Goal: Information Seeking & Learning: Find specific fact

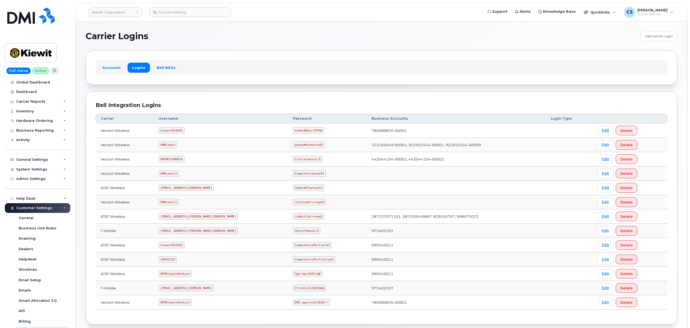
scroll to position [30, 0]
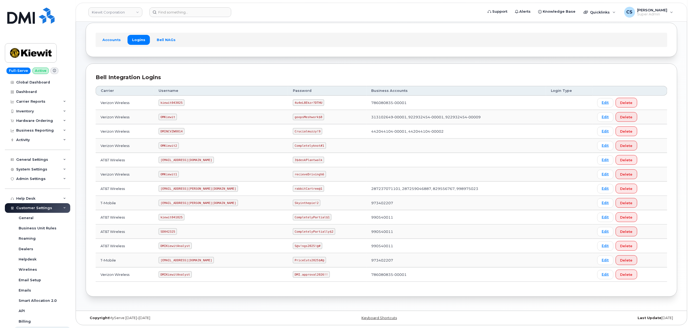
click at [175, 202] on code "[EMAIL_ADDRESS][PERSON_NAME][DOMAIN_NAME]" at bounding box center [198, 203] width 79 height 6
click at [175, 202] on code "ms-kiewit@dminc.com" at bounding box center [198, 203] width 79 height 6
copy code "ms-kiewit@dminc.com"
drag, startPoint x: 292, startPoint y: 201, endPoint x: 271, endPoint y: 203, distance: 21.7
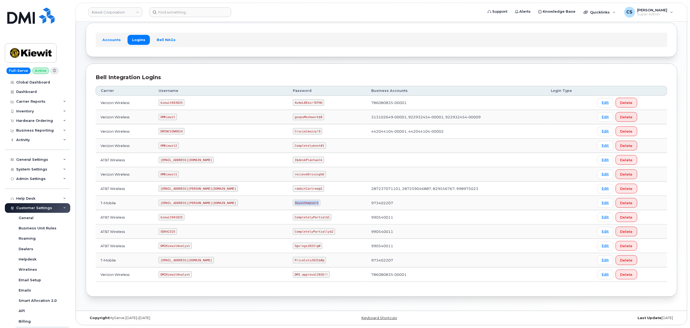
click at [293, 203] on code "Skyinthepie!2" at bounding box center [307, 203] width 28 height 6
copy code "Skyinthepie!2"
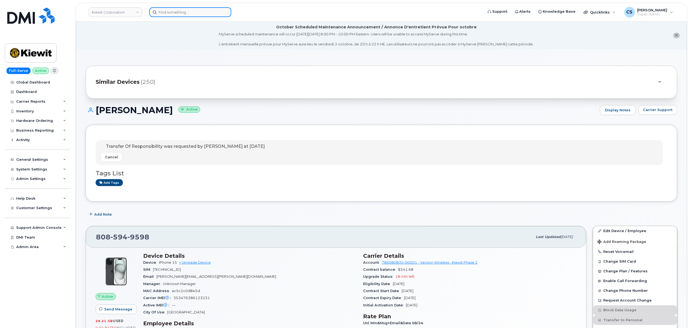
click at [193, 12] on input at bounding box center [190, 12] width 82 height 10
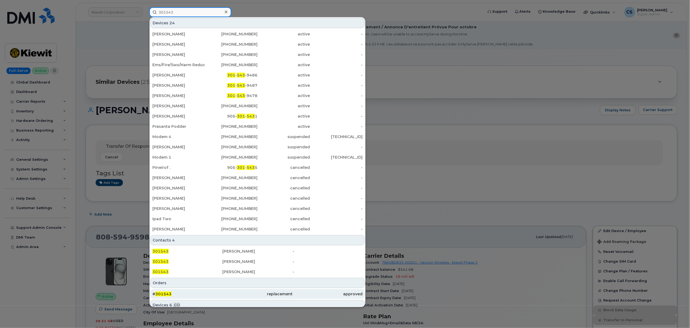
type input "301543"
click at [165, 292] on div "# 301543" at bounding box center [187, 293] width 70 height 5
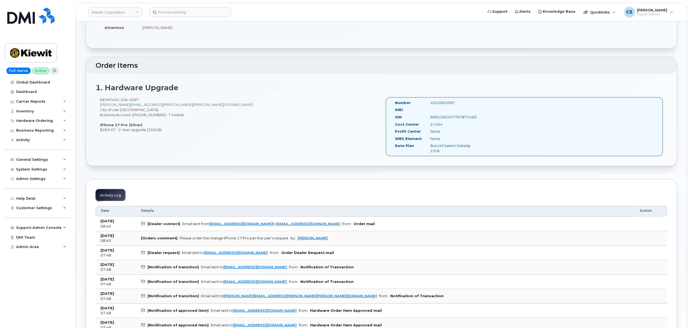
scroll to position [108, 0]
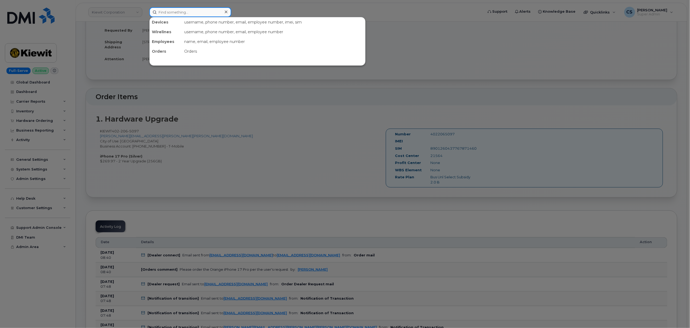
click at [185, 13] on input at bounding box center [190, 12] width 82 height 10
paste input "301609"
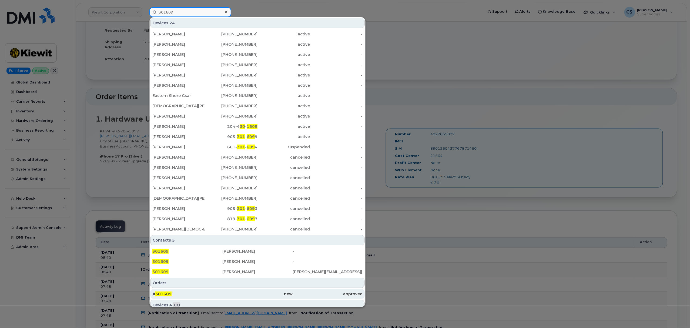
type input "301609"
click at [162, 293] on span "301609" at bounding box center [163, 294] width 16 height 5
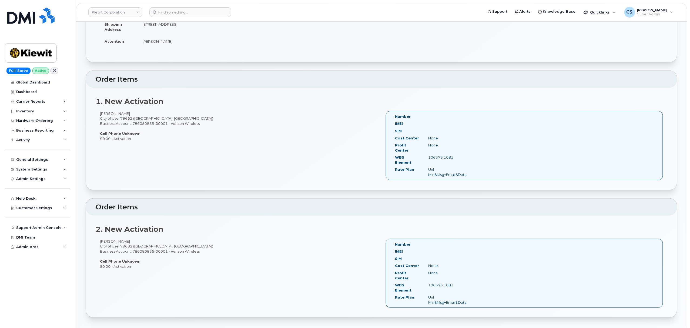
scroll to position [36, 0]
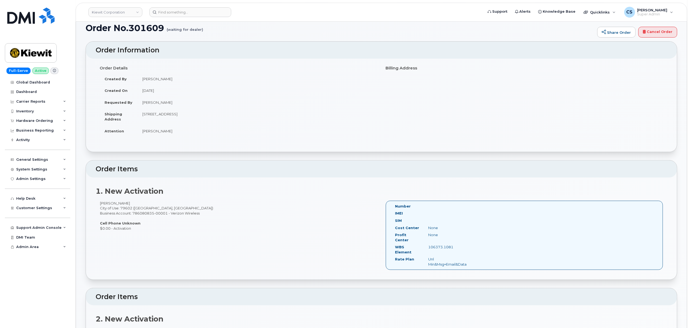
click at [156, 101] on td "Richard Vogler" at bounding box center [258, 103] width 240 height 12
copy tbody "Richard Vogler"
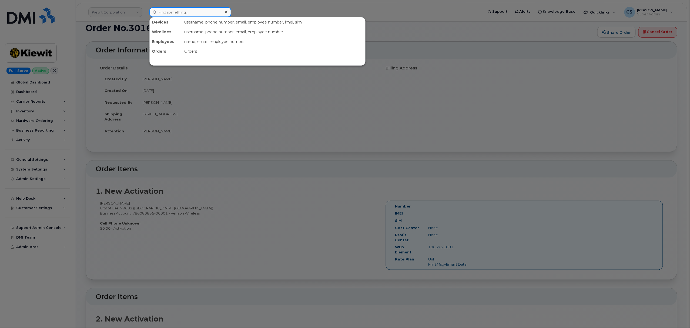
click at [188, 14] on input at bounding box center [190, 12] width 82 height 10
paste input "Richard Vogler"
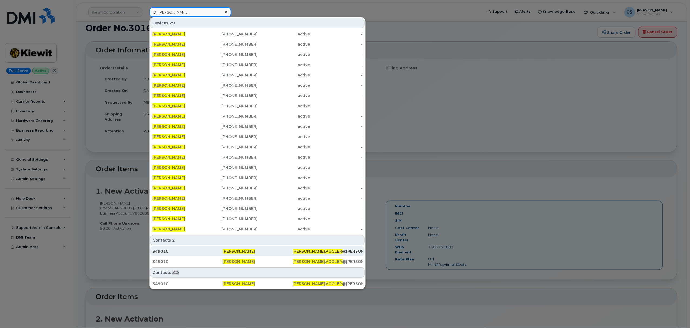
type input "Richard Vogler"
click at [238, 252] on span "Richard Vogler" at bounding box center [238, 251] width 33 height 5
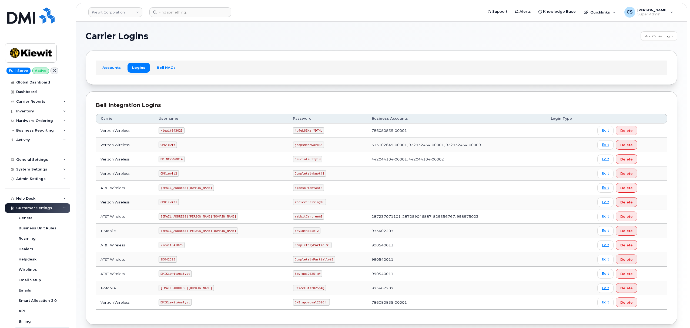
scroll to position [30, 0]
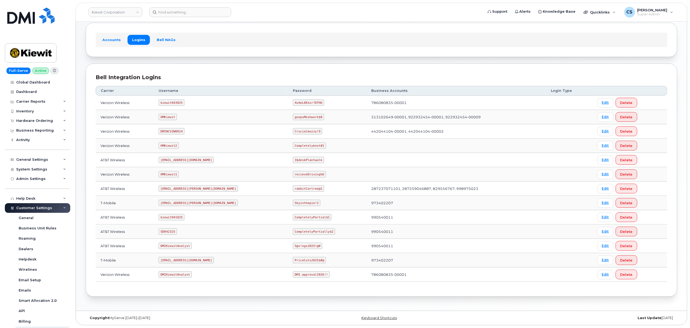
click at [172, 101] on code "kiewit043025" at bounding box center [172, 102] width 26 height 6
copy code "kiewit043025"
click at [293, 102] on code "4u4eL8Ekzr?DTHU" at bounding box center [308, 102] width 31 height 6
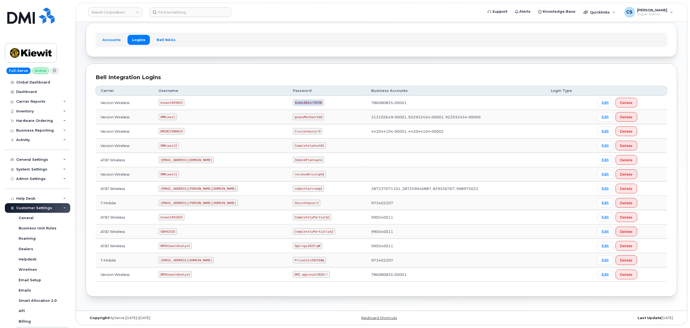
click at [293, 102] on code "4u4eL8Ekzr?DTHU" at bounding box center [308, 102] width 31 height 6
copy code "4u4eL8Ekzr?DTHU"
click at [171, 101] on code "kiewit043025" at bounding box center [172, 102] width 26 height 6
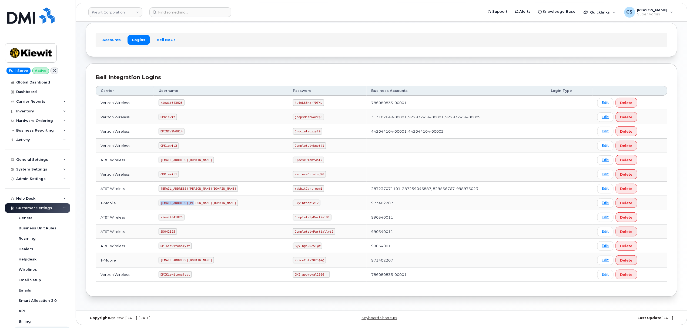
drag, startPoint x: 196, startPoint y: 202, endPoint x: 186, endPoint y: 202, distance: 10.0
click at [166, 202] on code "ms-kiewit@dminc.com" at bounding box center [198, 203] width 79 height 6
drag, startPoint x: 197, startPoint y: 203, endPoint x: 159, endPoint y: 199, distance: 37.7
click at [159, 199] on td "ms-kiewit@dminc.com" at bounding box center [221, 203] width 134 height 14
copy code "ms-kiewit@dminc.com"
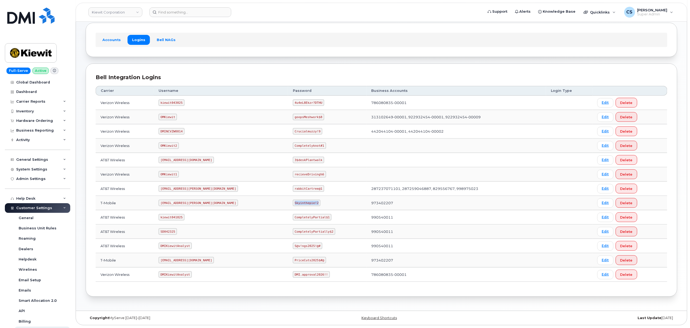
drag, startPoint x: 292, startPoint y: 202, endPoint x: 269, endPoint y: 201, distance: 23.3
click at [293, 201] on code "Skyinthepie!2" at bounding box center [307, 203] width 28 height 6
copy code "Skyinthepie!2"
click at [174, 230] on code "SD042325" at bounding box center [168, 231] width 18 height 6
click at [175, 231] on code "SD042325" at bounding box center [168, 231] width 18 height 6
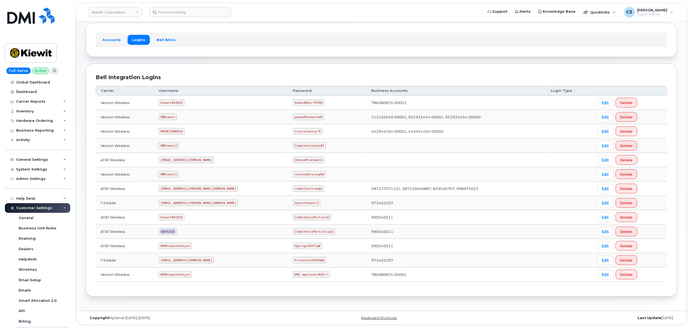
copy code "SD042325"
drag, startPoint x: 306, startPoint y: 231, endPoint x: 271, endPoint y: 231, distance: 35.1
click at [293, 231] on code "CompletelyPartially$2" at bounding box center [314, 231] width 42 height 6
copy code "CompletelyPartially$2"
drag, startPoint x: 348, startPoint y: 101, endPoint x: 371, endPoint y: 102, distance: 22.7
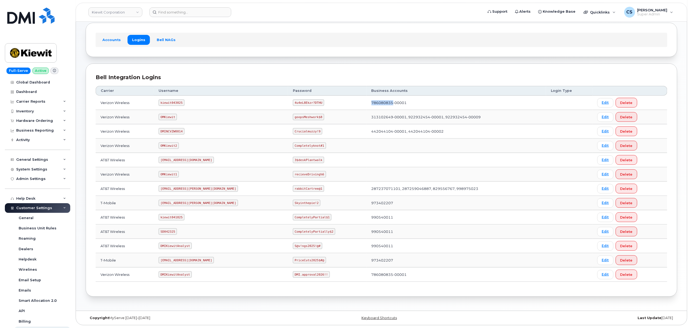
click at [371, 102] on td "786080835-00001" at bounding box center [456, 103] width 179 height 14
copy td "786080835"
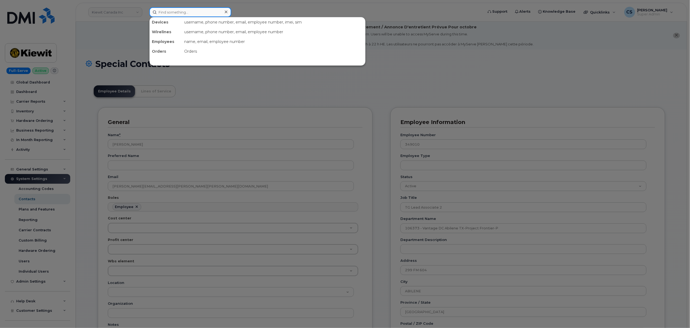
click at [189, 10] on input at bounding box center [190, 12] width 82 height 10
paste input "[PERSON_NAME]"
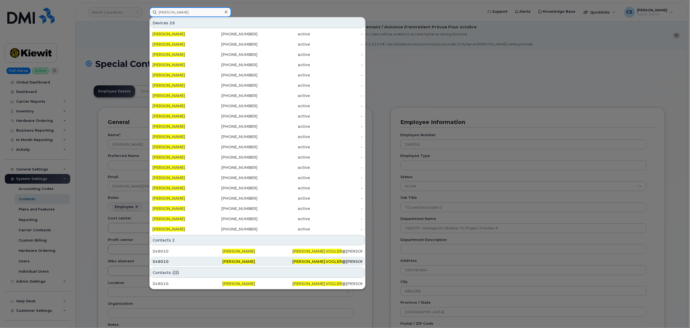
type input "[PERSON_NAME]"
click at [242, 261] on span "[PERSON_NAME]" at bounding box center [238, 261] width 33 height 5
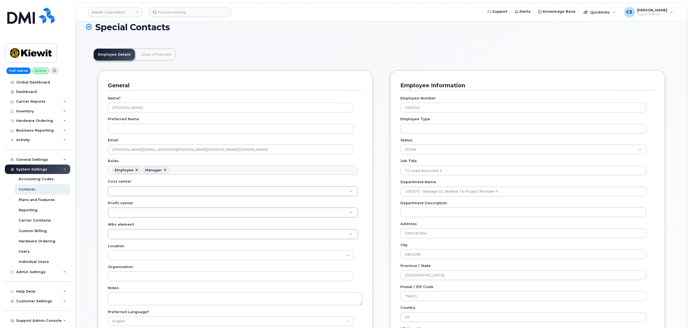
scroll to position [36, 0]
click at [182, 12] on input at bounding box center [190, 12] width 82 height 10
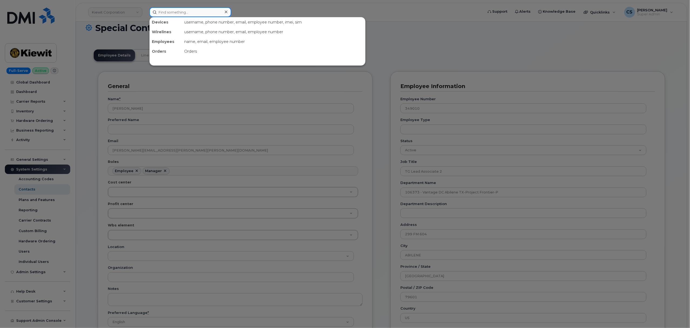
paste input "301609"
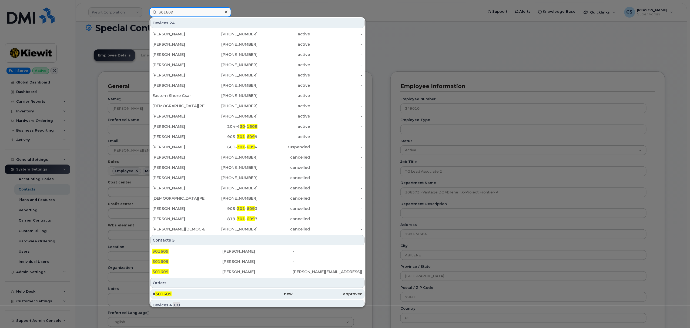
type input "301609"
click at [161, 293] on span "301609" at bounding box center [163, 294] width 16 height 5
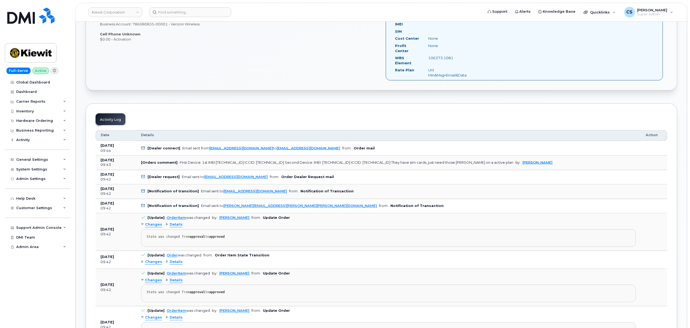
scroll to position [360, 0]
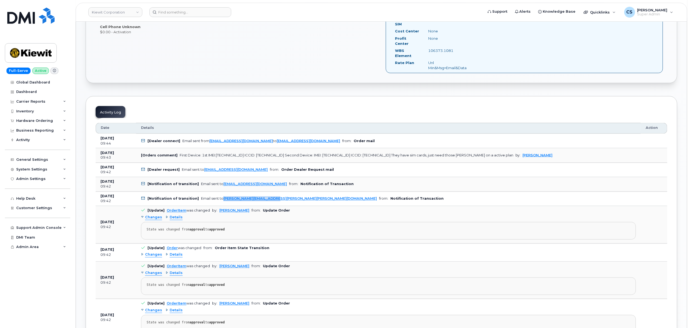
drag, startPoint x: 219, startPoint y: 191, endPoint x: 280, endPoint y: 192, distance: 60.6
click at [280, 192] on td "[Notification of transition] Email sent to RICHARD.VOGLER@KIEWIT.COM from: Noti…" at bounding box center [388, 199] width 505 height 15
copy div "RICHARD.VOGLER@KIEWIT.COM"
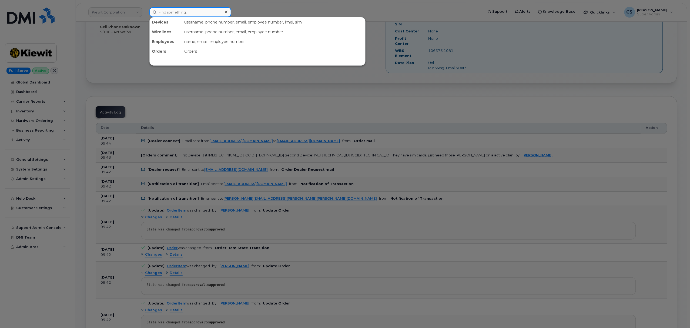
click at [193, 12] on input at bounding box center [190, 12] width 82 height 10
paste input "4023176089"
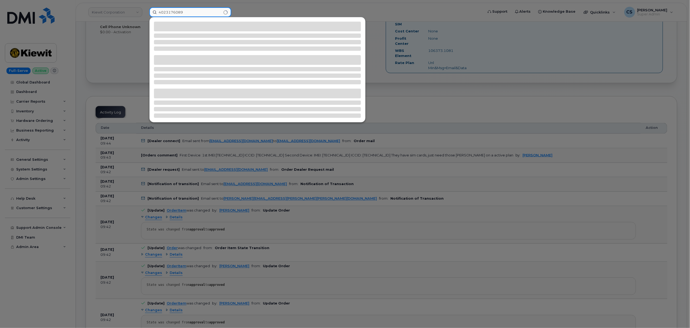
type input "4023176089"
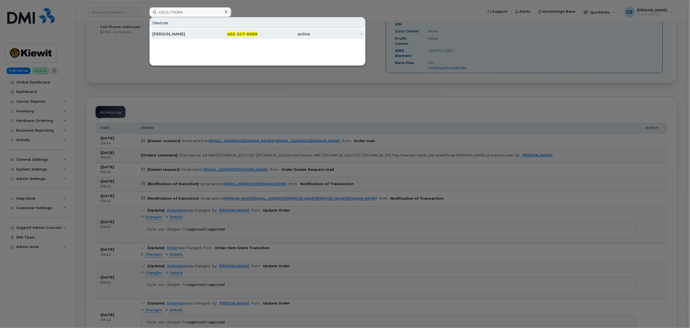
click at [234, 35] on span "402" at bounding box center [231, 34] width 8 height 5
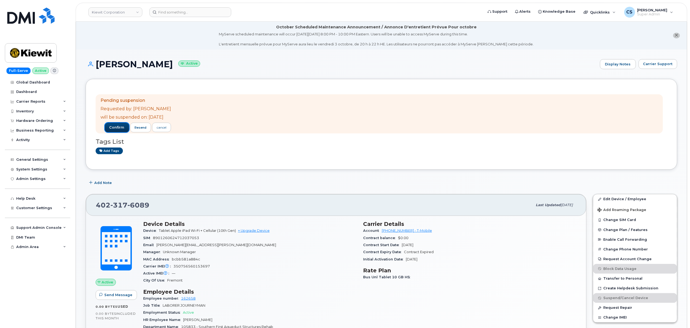
click at [118, 129] on span "confirm" at bounding box center [116, 127] width 15 height 5
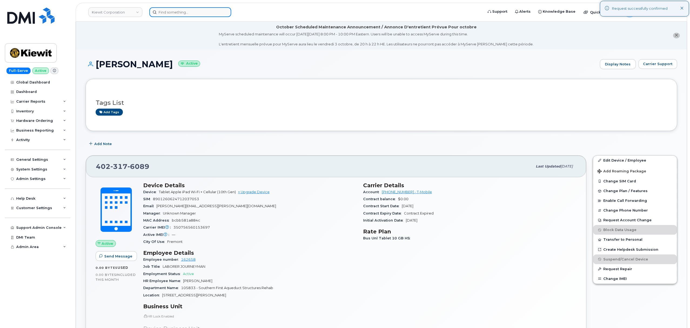
click at [187, 12] on input at bounding box center [190, 12] width 82 height 10
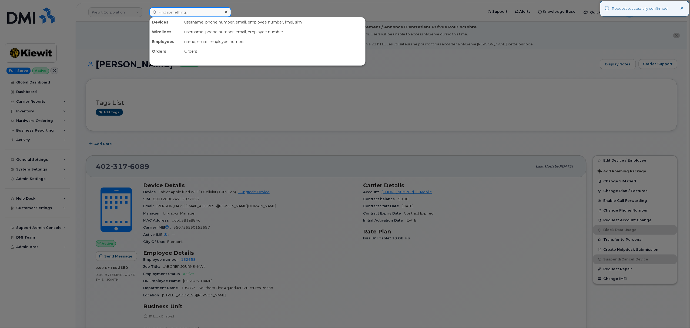
paste input "4023176091"
type input "4023176091"
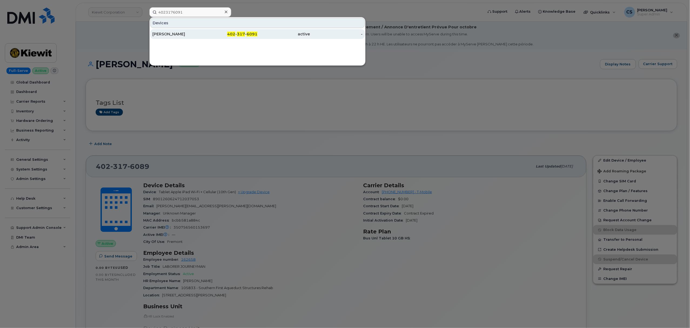
click at [245, 36] on span "317" at bounding box center [241, 34] width 8 height 5
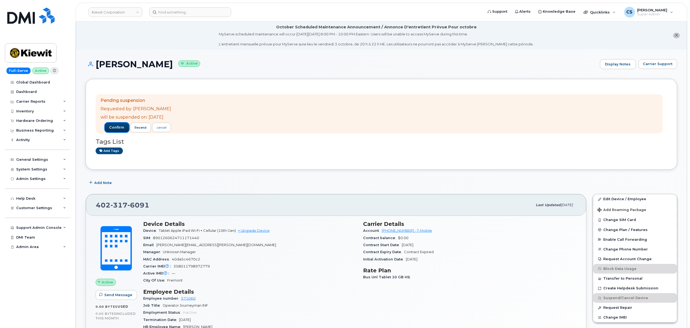
click at [121, 127] on span "confirm" at bounding box center [116, 127] width 15 height 5
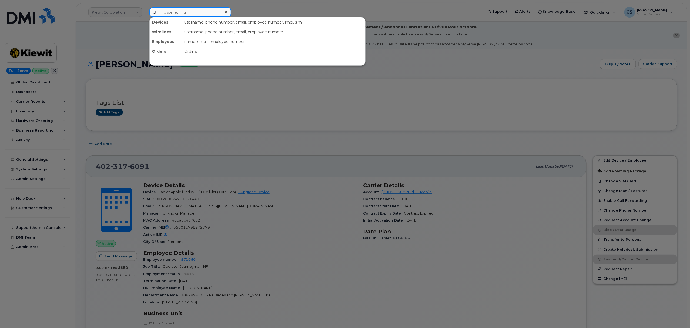
click at [184, 12] on input at bounding box center [190, 12] width 82 height 10
paste input "Hi, Your line suspension request was processed successfully. For more informati…"
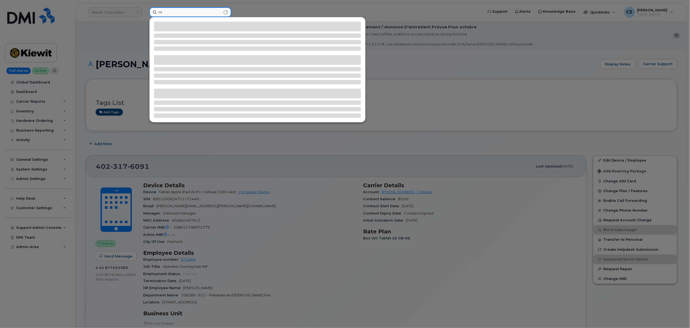
type input "H"
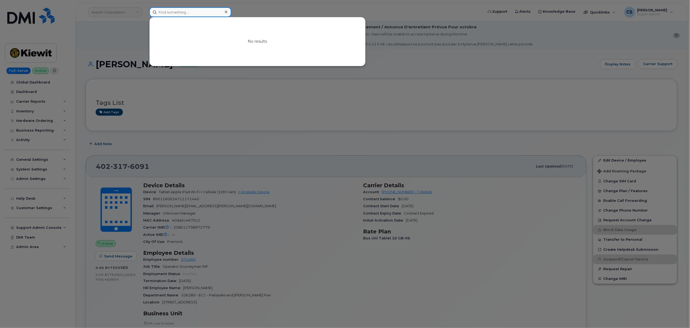
click at [171, 15] on input at bounding box center [190, 12] width 82 height 10
paste input "4023176092"
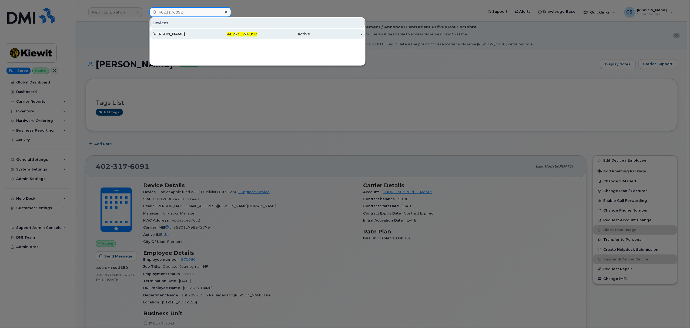
type input "4023176092"
click at [239, 33] on span "317" at bounding box center [241, 34] width 8 height 5
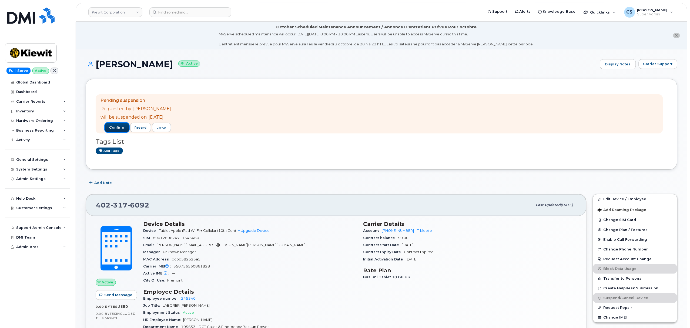
click at [120, 126] on span "confirm" at bounding box center [116, 127] width 15 height 5
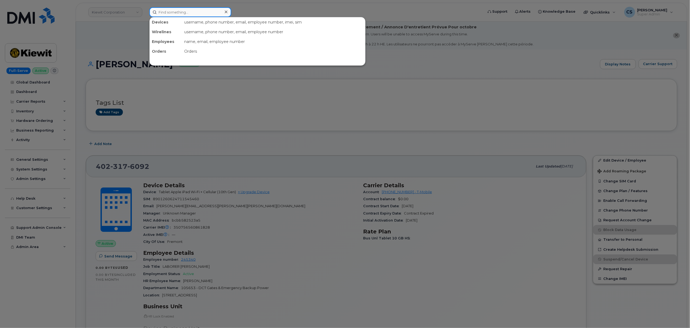
click at [188, 12] on input at bounding box center [190, 12] width 82 height 10
paste input "4023176097"
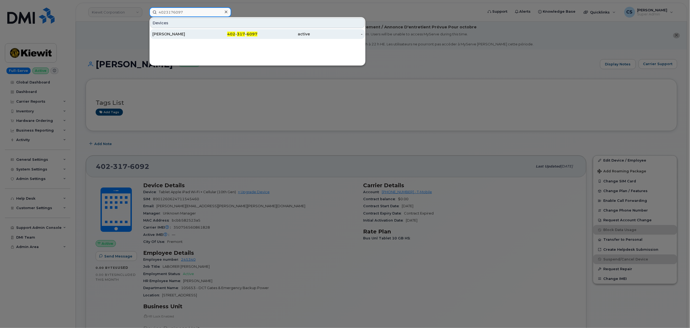
type input "4023176097"
click at [246, 34] on div "402 - 317 - 6097" at bounding box center [231, 33] width 53 height 5
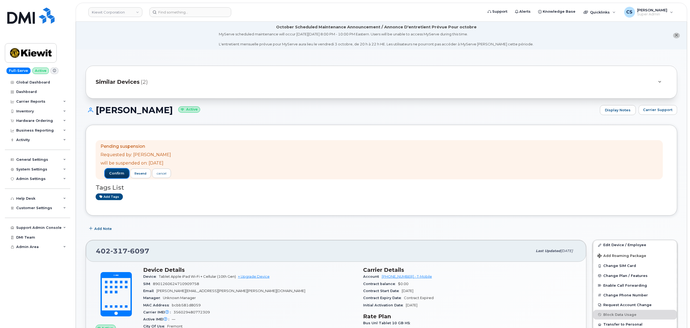
click at [119, 174] on span "confirm" at bounding box center [116, 173] width 15 height 5
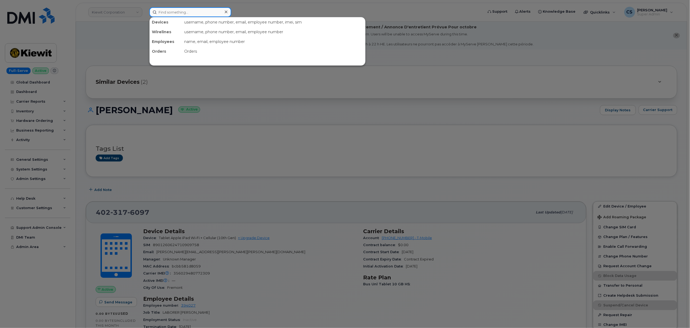
click at [188, 13] on input at bounding box center [190, 12] width 82 height 10
paste input "301630"
type input "301630"
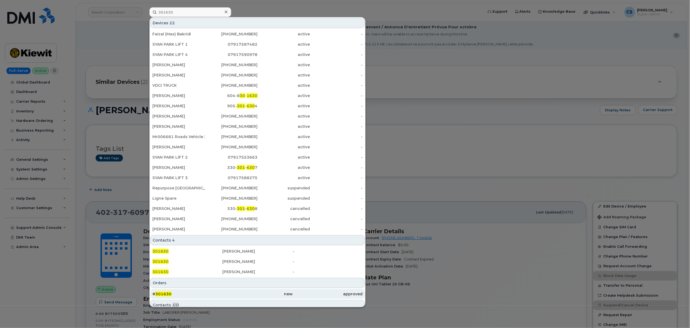
click at [170, 295] on span "301630" at bounding box center [163, 294] width 16 height 5
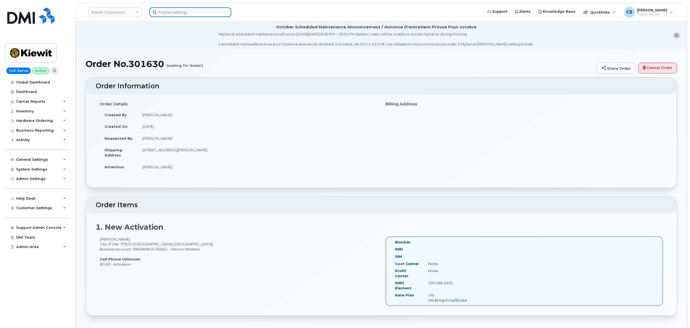
click at [182, 11] on input at bounding box center [190, 12] width 82 height 10
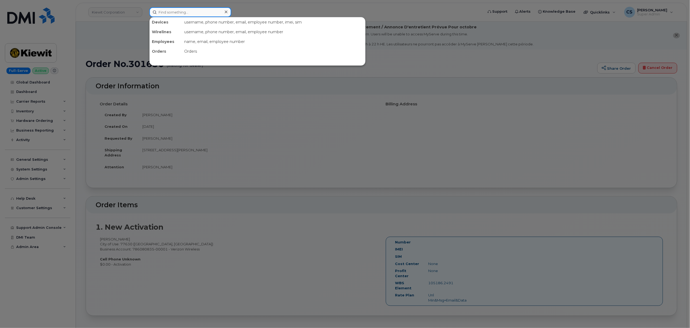
paste input "3618281079"
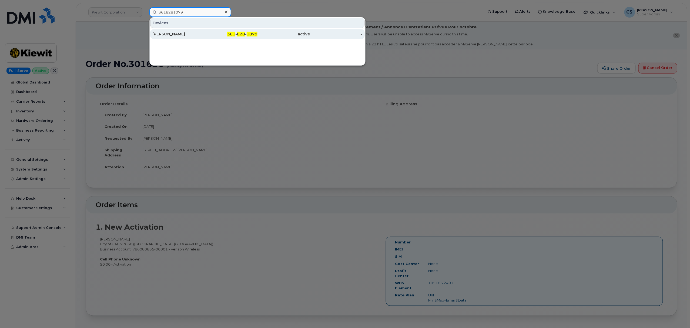
type input "3618281079"
click at [244, 34] on span "828" at bounding box center [241, 34] width 8 height 5
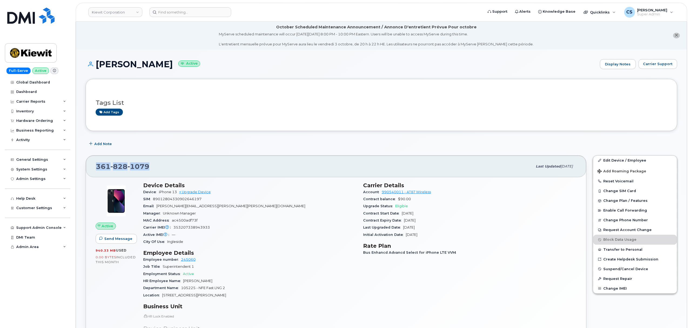
drag, startPoint x: 151, startPoint y: 168, endPoint x: 89, endPoint y: 167, distance: 61.9
click at [89, 167] on div "[PHONE_NUMBER] Last updated [DATE]" at bounding box center [336, 167] width 501 height 22
copy span "[PHONE_NUMBER]"
click at [201, 10] on input at bounding box center [190, 12] width 82 height 10
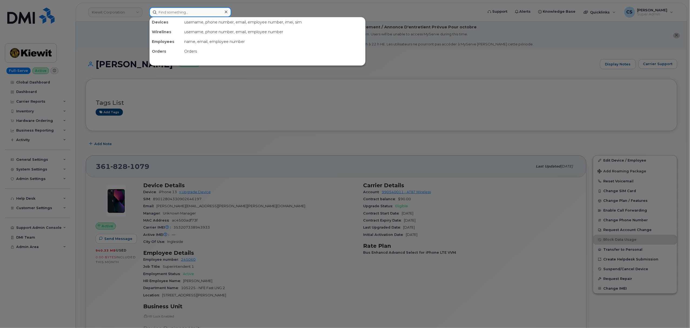
paste input "301662"
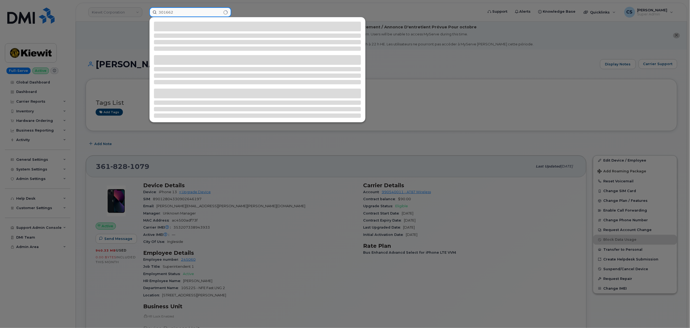
type input "301662"
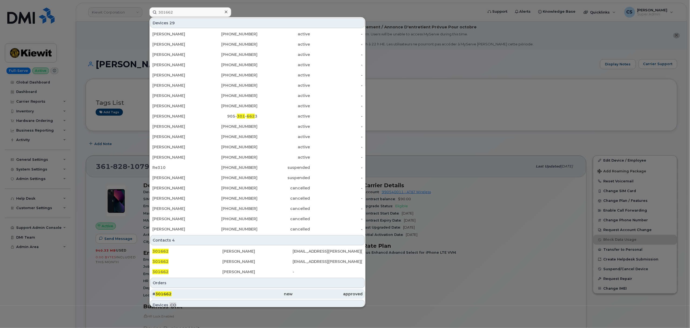
click at [163, 292] on div "# 301662" at bounding box center [187, 294] width 70 height 10
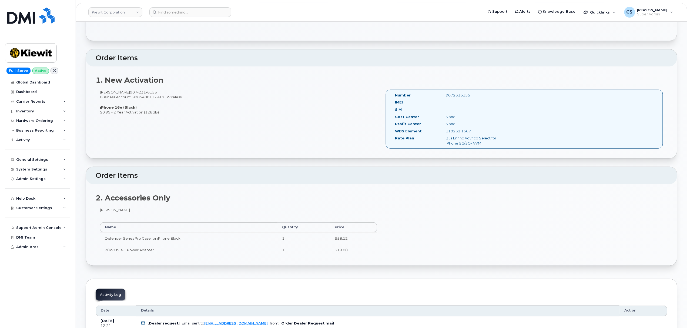
scroll to position [144, 0]
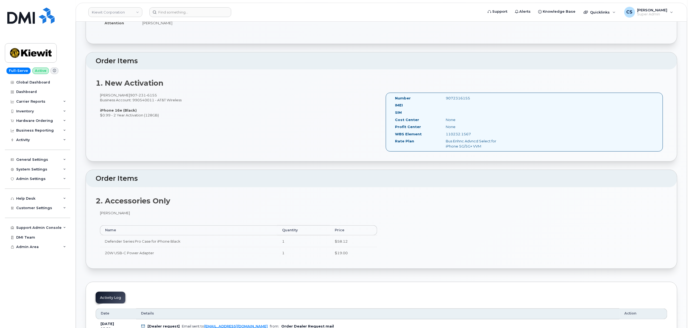
click at [457, 98] on div "9072316155" at bounding box center [477, 98] width 71 height 5
click at [457, 100] on div "9072316155" at bounding box center [477, 98] width 71 height 5
copy div "9072316155"
drag, startPoint x: 474, startPoint y: 136, endPoint x: 443, endPoint y: 133, distance: 31.5
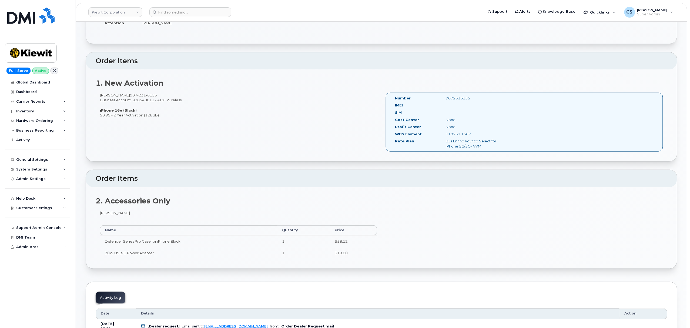
click at [443, 133] on div "110232.1567" at bounding box center [477, 134] width 71 height 5
copy div "110232.1567"
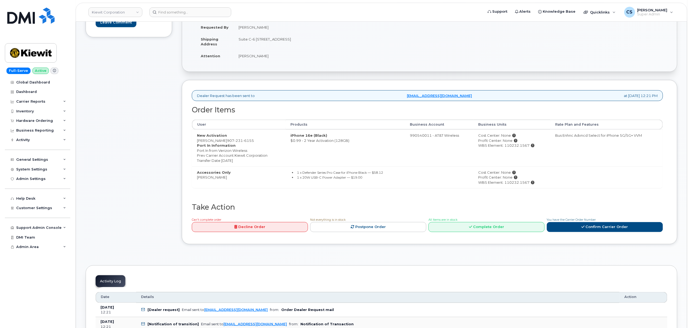
scroll to position [180, 0]
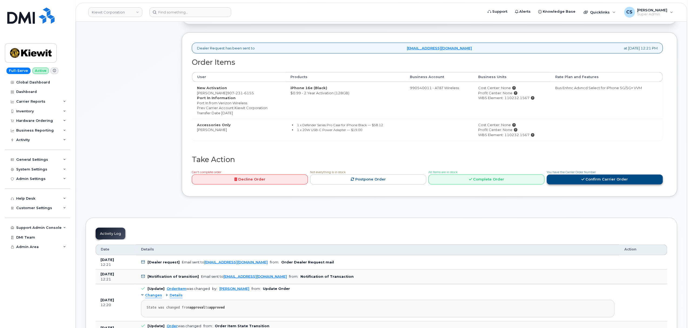
click at [608, 181] on link "Confirm Carrier Order" at bounding box center [605, 180] width 116 height 10
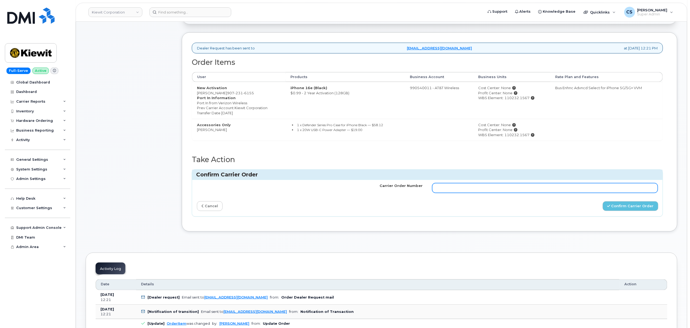
click at [479, 189] on input "Carrier Order Number" at bounding box center [546, 188] width 226 height 10
paste input "10-154224958305093"
type input "10-154224958305093"
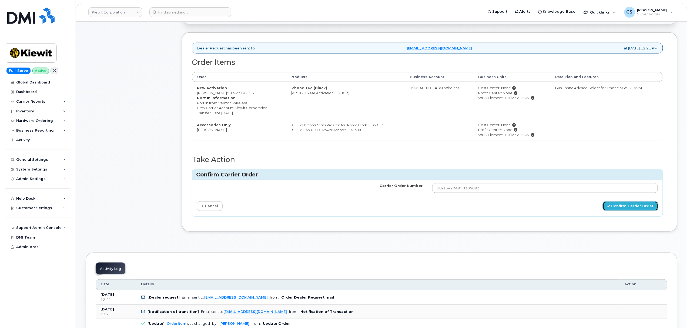
click at [617, 206] on button "Confirm Carrier Order" at bounding box center [631, 206] width 56 height 10
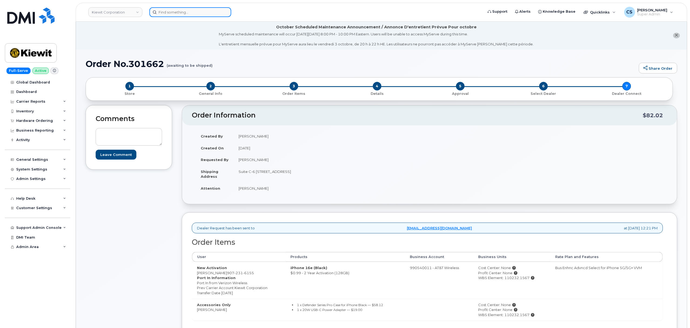
click at [193, 13] on input at bounding box center [190, 12] width 82 height 10
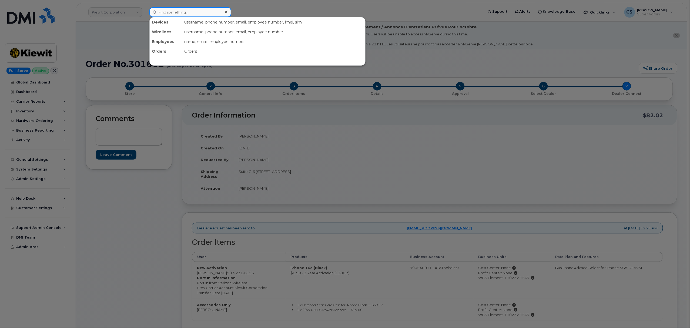
paste input "301665"
type input "301665"
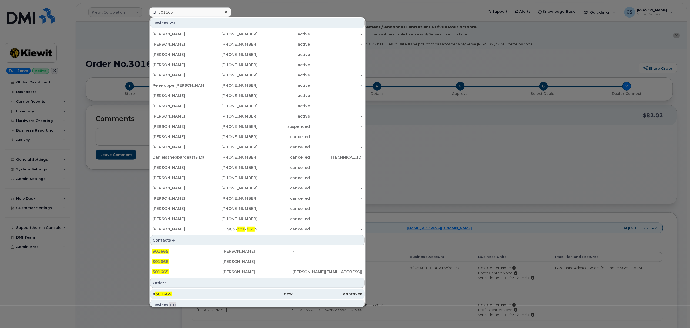
click at [162, 295] on span "301665" at bounding box center [163, 294] width 16 height 5
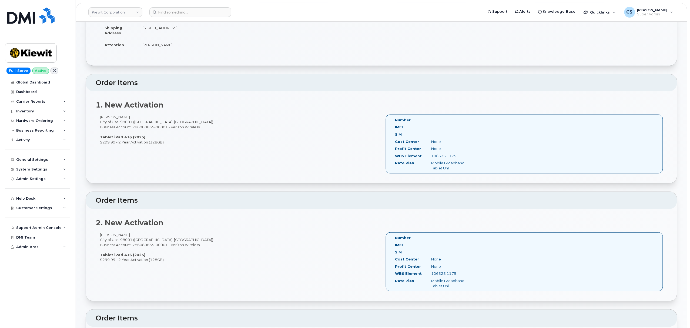
scroll to position [108, 0]
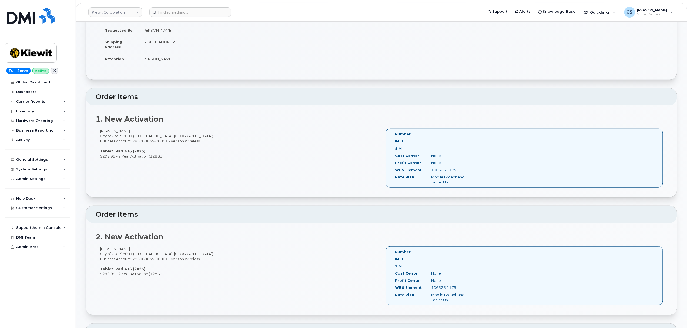
drag, startPoint x: 463, startPoint y: 171, endPoint x: 432, endPoint y: 172, distance: 31.6
click at [432, 172] on div "106525.1175" at bounding box center [452, 170] width 51 height 5
copy div "106525.1175"
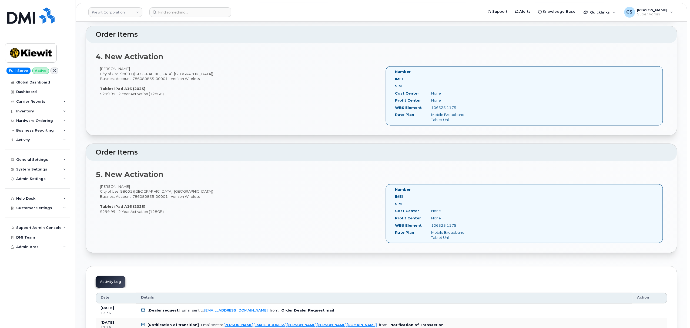
scroll to position [541, 0]
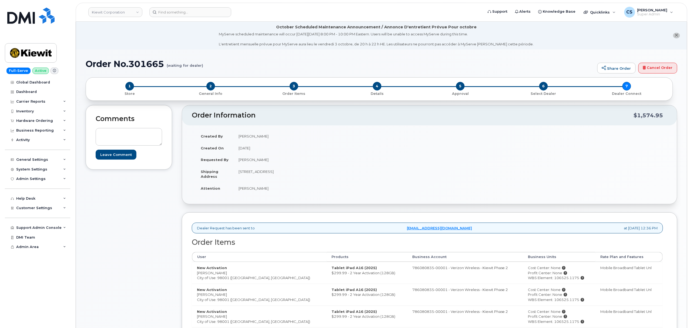
scroll to position [144, 0]
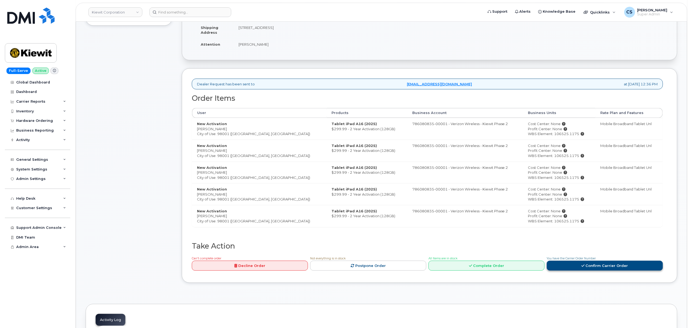
click at [570, 268] on link "Confirm Carrier Order" at bounding box center [605, 266] width 116 height 10
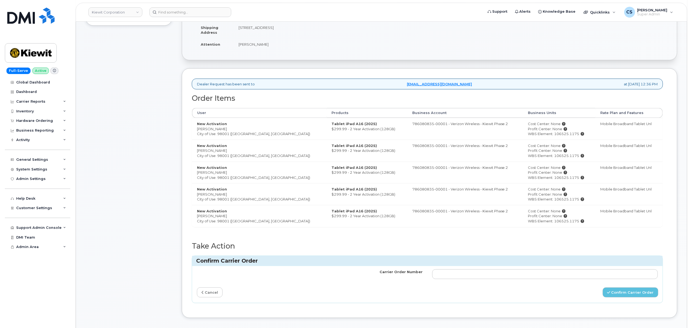
click at [526, 282] on td at bounding box center [545, 274] width 235 height 16
click at [526, 277] on input "Carrier Order Number" at bounding box center [546, 275] width 226 height 10
paste input "MB3000596450660"
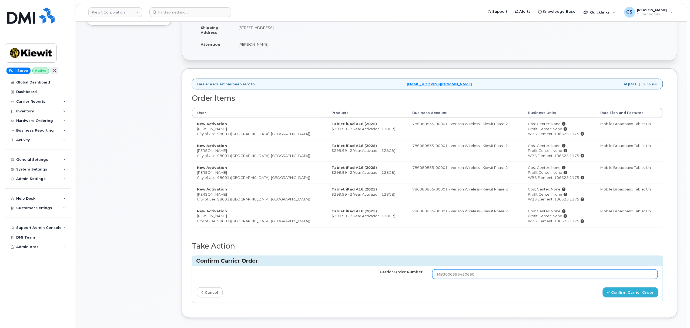
type input "MB3000596450660"
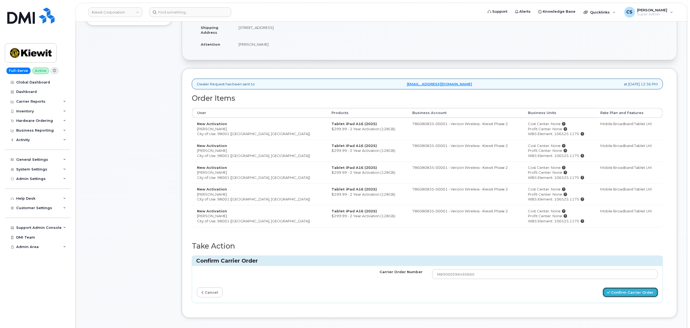
click at [609, 291] on button "Confirm Carrier Order" at bounding box center [631, 293] width 56 height 10
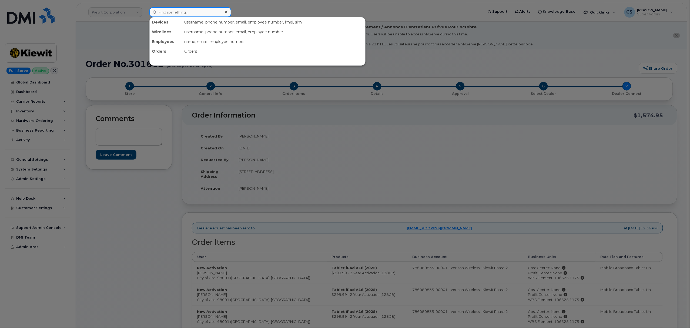
click at [206, 11] on input at bounding box center [190, 12] width 82 height 10
paste input "301673"
type input "301673"
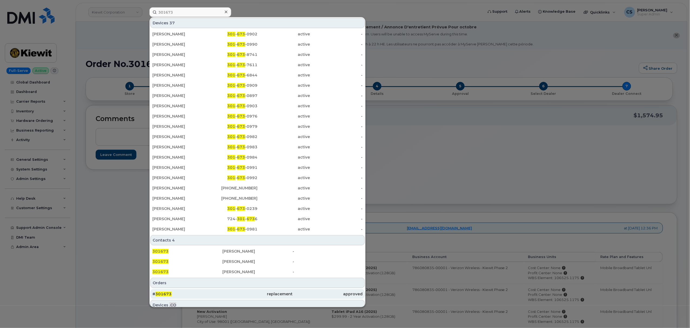
click at [165, 293] on span "301673" at bounding box center [163, 294] width 16 height 5
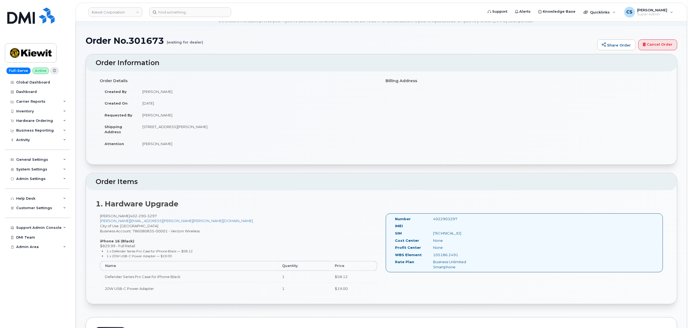
scroll to position [108, 0]
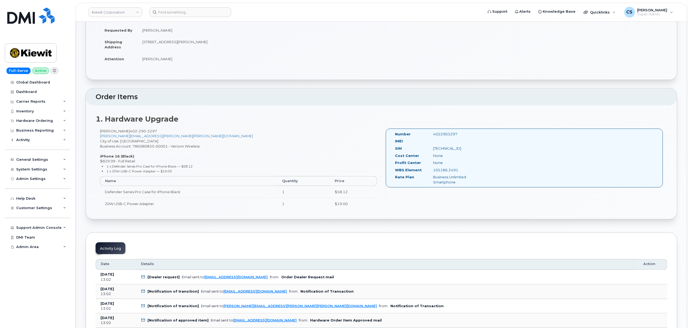
click at [445, 135] on div "4022903297" at bounding box center [456, 134] width 54 height 5
copy div "4022903297"
click at [452, 134] on div "4022903297" at bounding box center [456, 134] width 54 height 5
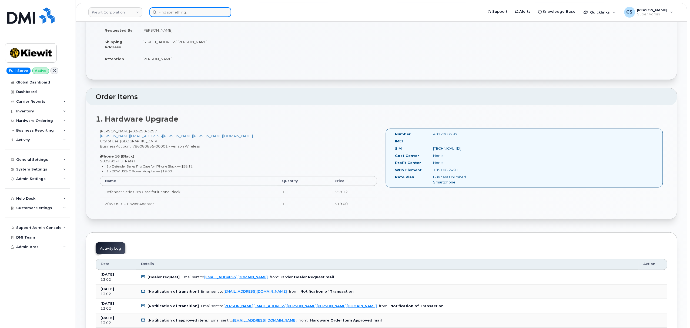
click at [186, 13] on input at bounding box center [190, 12] width 82 height 10
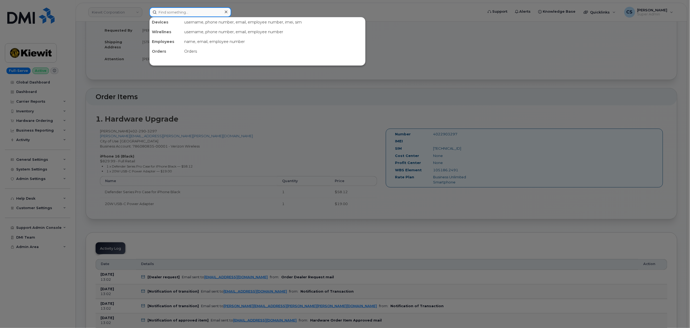
paste input "7725307235"
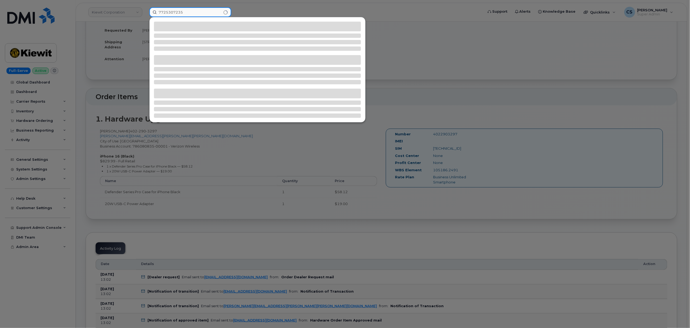
type input "7725307235"
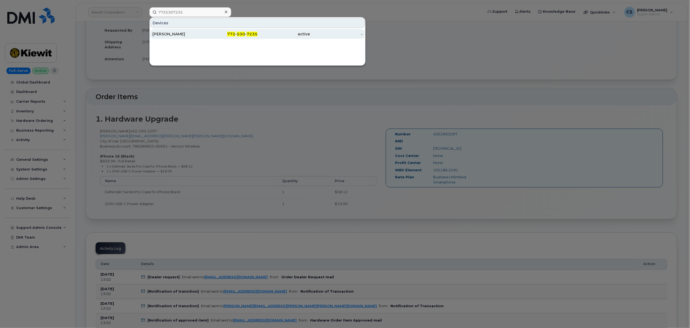
click at [240, 33] on span "530" at bounding box center [241, 34] width 8 height 5
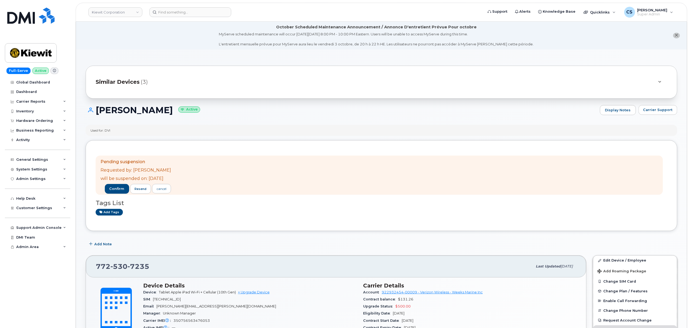
scroll to position [36, 0]
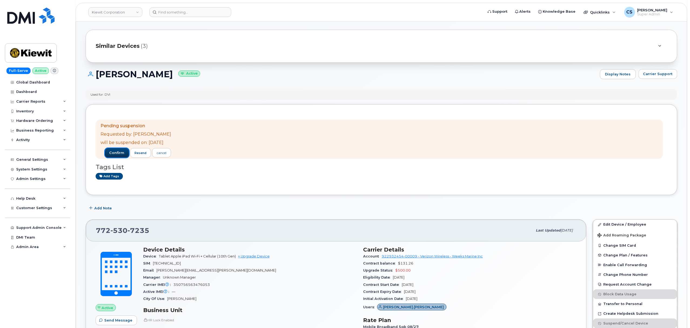
click at [119, 153] on span "confirm" at bounding box center [116, 153] width 15 height 5
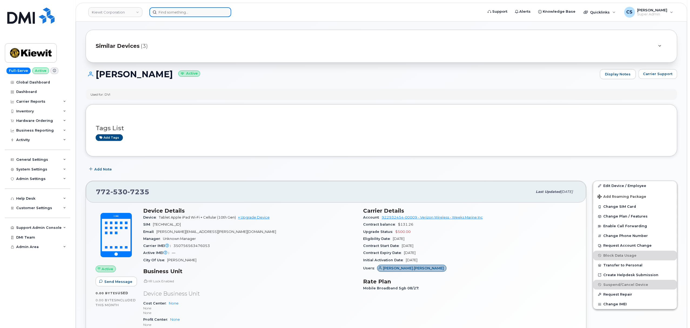
click at [182, 9] on input at bounding box center [190, 12] width 82 height 10
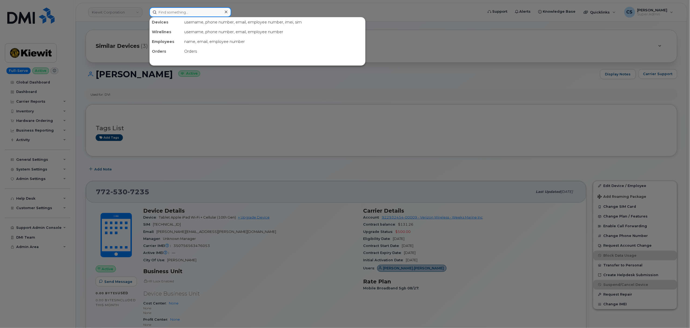
paste input "301630"
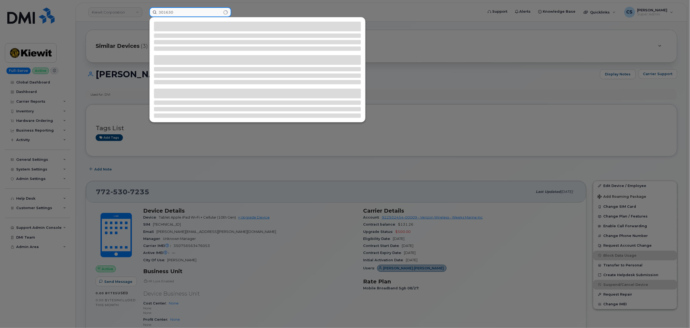
type input "301630"
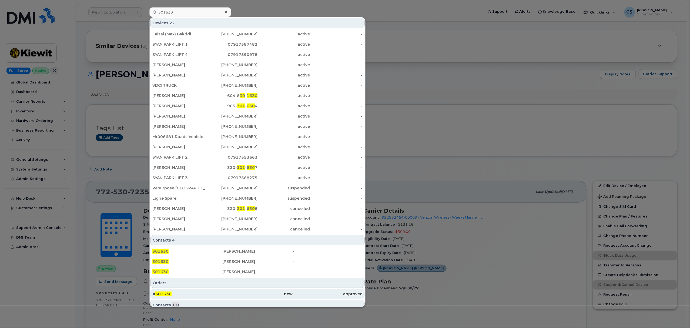
click at [165, 294] on span "301630" at bounding box center [163, 294] width 16 height 5
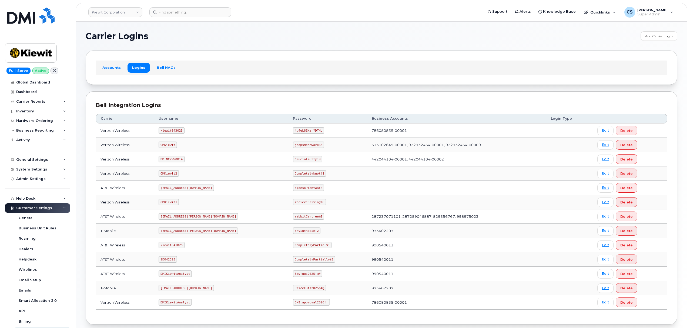
scroll to position [30, 0]
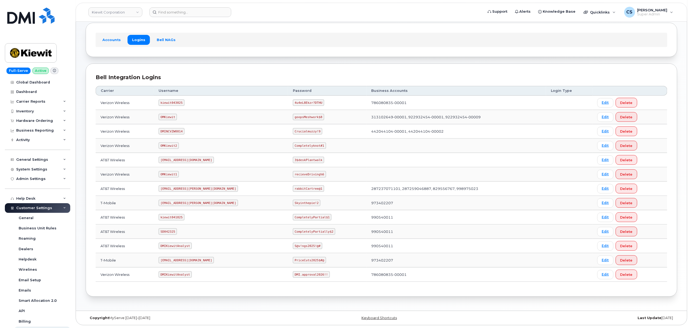
click at [170, 114] on code "OMKiewit" at bounding box center [168, 117] width 18 height 6
copy code "OMKiewit"
drag, startPoint x: 296, startPoint y: 116, endPoint x: 270, endPoint y: 117, distance: 26.5
click at [293, 117] on code "goopsMeshwork$8" at bounding box center [308, 117] width 31 height 6
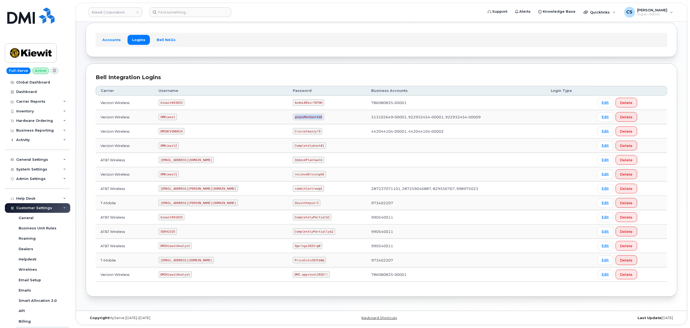
copy code "goopsMeshwork$8"
click at [172, 230] on code "SD042325" at bounding box center [168, 231] width 18 height 6
copy code "SD042325"
drag, startPoint x: 306, startPoint y: 232, endPoint x: 265, endPoint y: 228, distance: 40.7
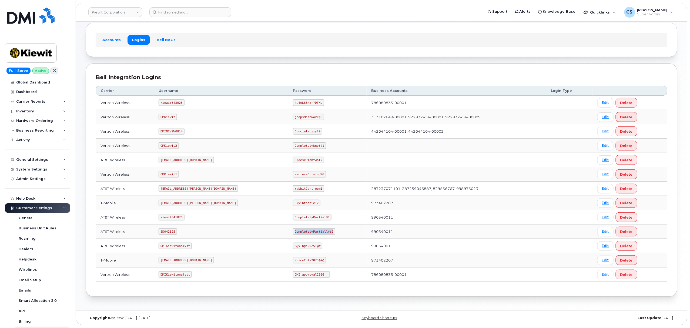
click at [288, 228] on td "CompletelyPartially$2" at bounding box center [327, 232] width 79 height 14
copy code "CompletelyPartially$2"
click at [173, 100] on code "kiewit043025" at bounding box center [172, 102] width 26 height 6
copy code "kiewit043025"
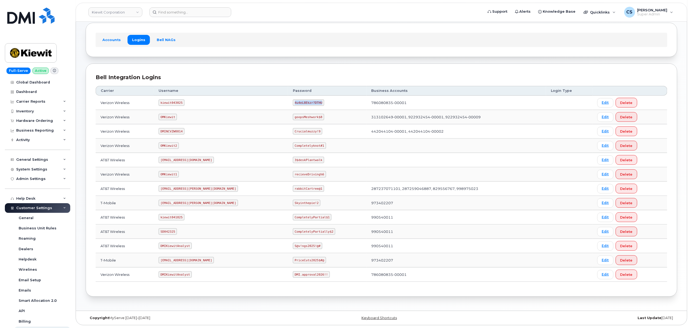
drag, startPoint x: 295, startPoint y: 101, endPoint x: 269, endPoint y: 101, distance: 25.4
click at [293, 101] on code "4u4eL8Ekzr?DTHU" at bounding box center [308, 102] width 31 height 6
copy code "4u4eL8Ekzr?DTHU"
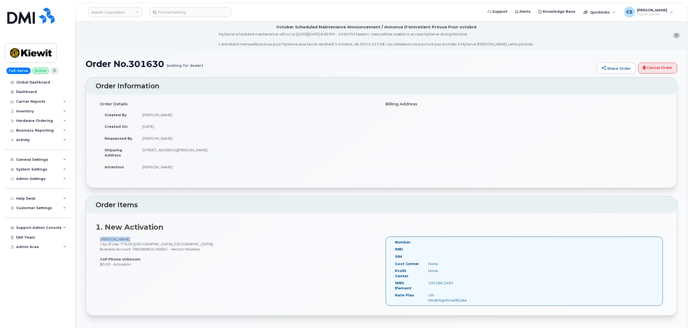
drag, startPoint x: 125, startPoint y: 239, endPoint x: 98, endPoint y: 238, distance: 26.3
click at [98, 238] on div "[PERSON_NAME] City of Use: 77630 ([GEOGRAPHIC_DATA], [GEOGRAPHIC_DATA]) Busines…" at bounding box center [239, 252] width 286 height 30
drag, startPoint x: 175, startPoint y: 115, endPoint x: 143, endPoint y: 115, distance: 31.6
click at [143, 115] on td "[PERSON_NAME]" at bounding box center [258, 115] width 240 height 12
copy td "[PERSON_NAME]"
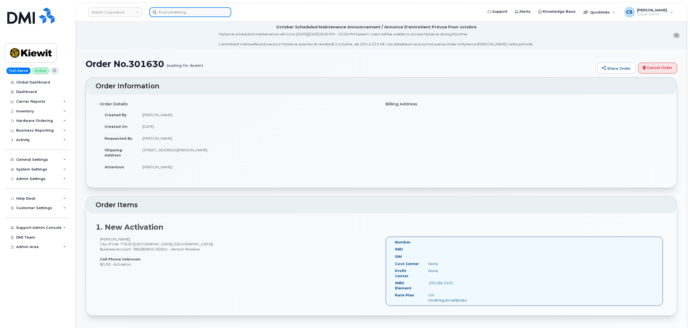
click at [199, 12] on input at bounding box center [190, 12] width 82 height 10
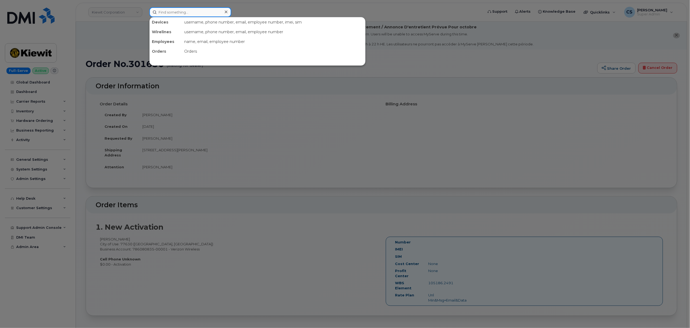
paste input "[PERSON_NAME]"
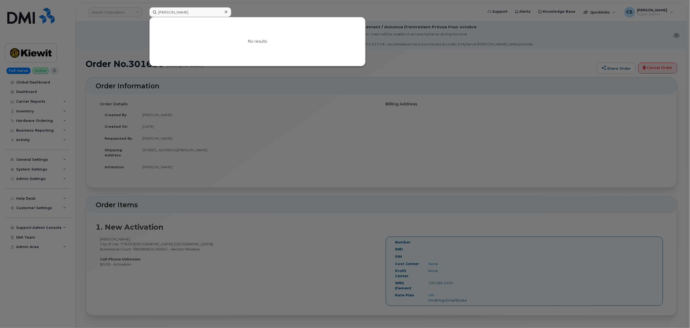
click at [258, 133] on div at bounding box center [345, 164] width 690 height 328
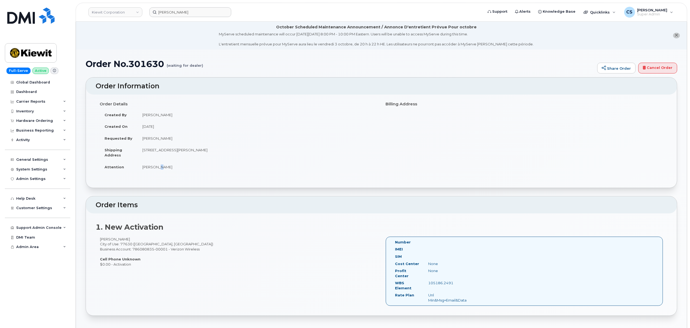
click at [157, 169] on td "[PERSON_NAME]" at bounding box center [258, 167] width 240 height 12
click at [156, 168] on td "[PERSON_NAME]" at bounding box center [258, 167] width 240 height 12
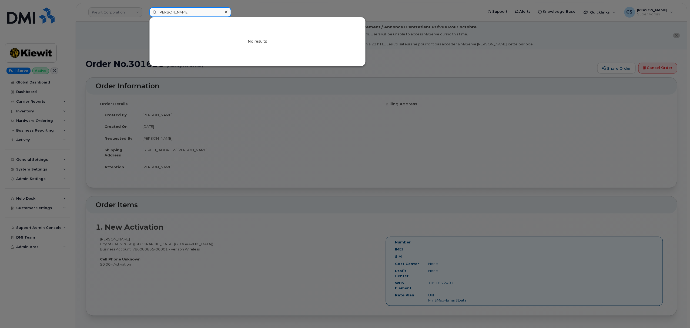
click at [192, 14] on input "Sebastian Reissig" at bounding box center [190, 12] width 82 height 10
click at [191, 10] on input "Sebastian Reissig" at bounding box center [190, 12] width 82 height 10
drag, startPoint x: 191, startPoint y: 12, endPoint x: 141, endPoint y: 10, distance: 50.9
click at [145, 10] on div "Sebastian Reissig No results" at bounding box center [314, 12] width 339 height 10
paste input "Riley Nash"
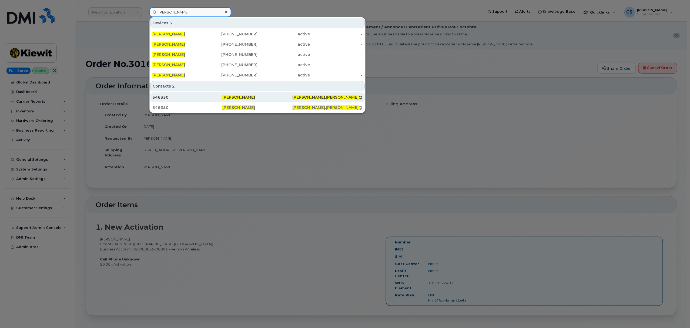
type input "Riley Nash"
click at [241, 98] on span "Riley Nash" at bounding box center [238, 97] width 33 height 5
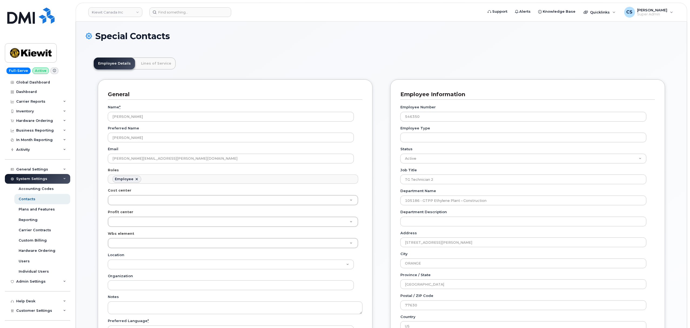
scroll to position [16, 0]
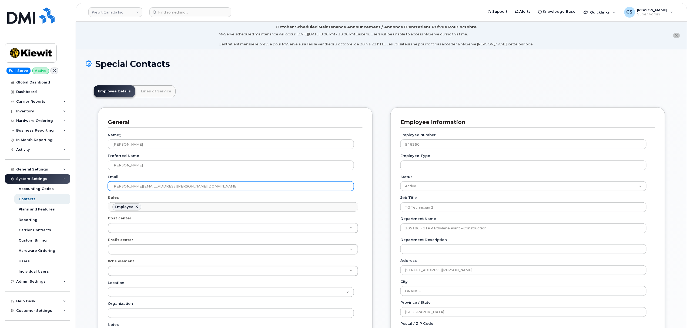
click at [158, 188] on input "RILEY.NASH@TICUS.COM" at bounding box center [231, 186] width 246 height 10
click at [159, 188] on input "RILEY.NASH@TICUS.COM" at bounding box center [231, 186] width 246 height 10
click at [159, 189] on input "RILEY.NASH@TICUS.COM" at bounding box center [231, 186] width 246 height 10
click at [160, 189] on input "RILEY.NASH@TICUS.COM" at bounding box center [231, 186] width 246 height 10
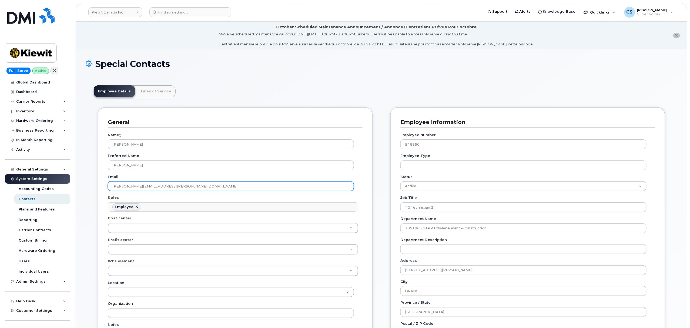
click at [160, 189] on input "RILEY.NASH@TICUS.COM" at bounding box center [231, 186] width 246 height 10
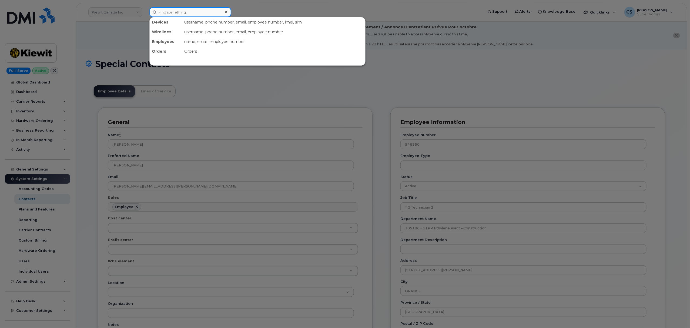
click at [183, 12] on input at bounding box center [190, 12] width 82 height 10
paste input "301630"
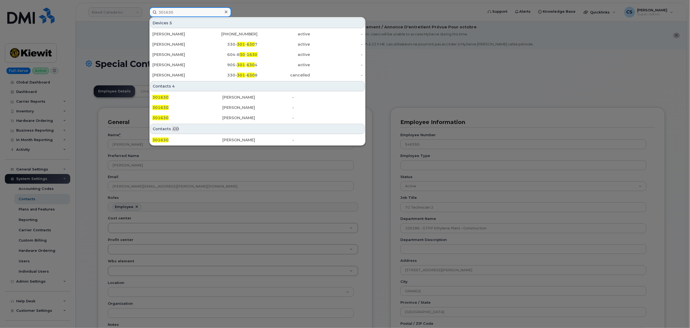
type input "301630"
click at [225, 12] on icon at bounding box center [226, 12] width 3 height 3
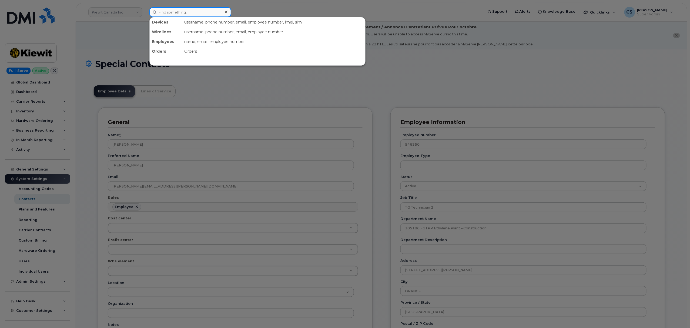
click at [206, 14] on input at bounding box center [190, 12] width 82 height 10
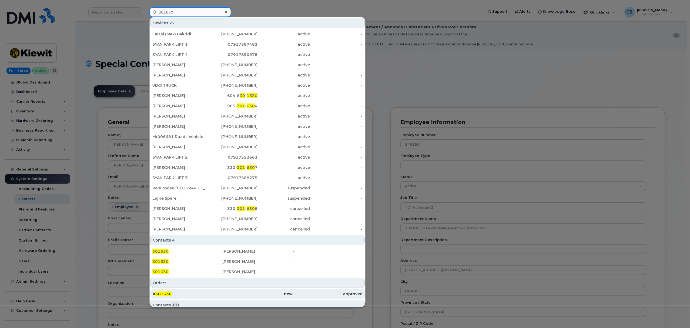
type input "301630"
click at [163, 294] on span "301630" at bounding box center [163, 294] width 16 height 5
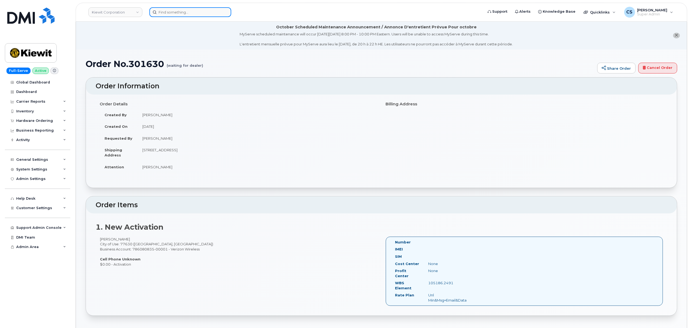
click at [183, 15] on input at bounding box center [190, 12] width 82 height 10
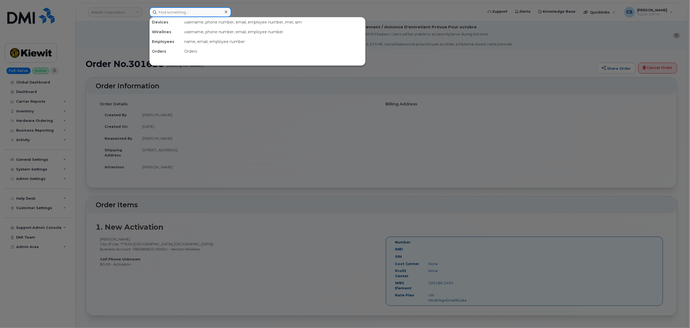
paste input "301682"
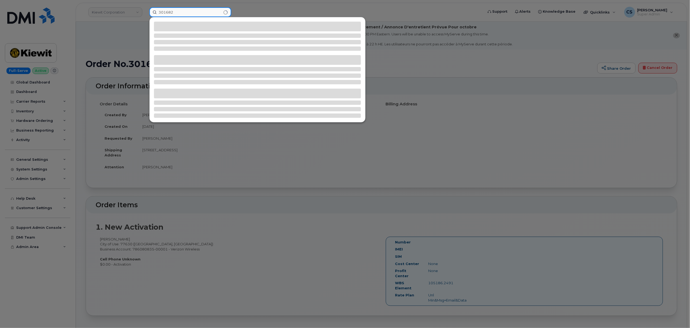
type input "301682"
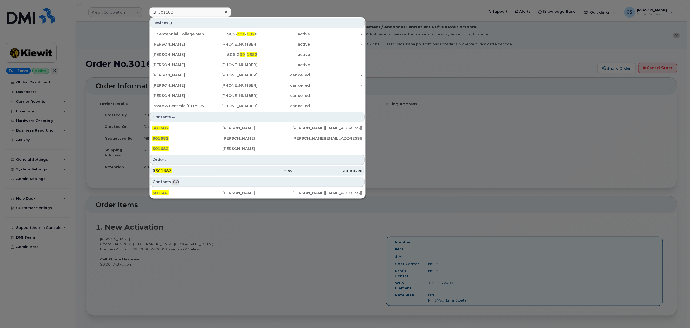
click at [166, 171] on span "301682" at bounding box center [163, 170] width 16 height 5
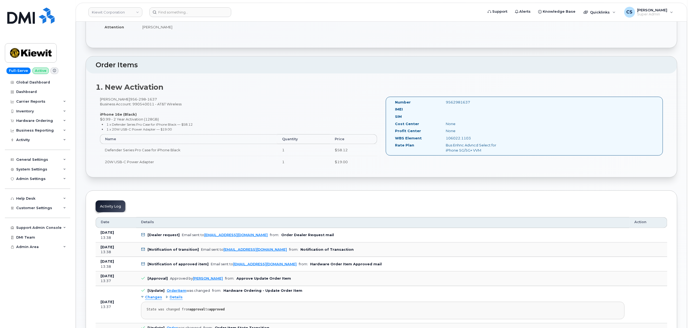
scroll to position [144, 0]
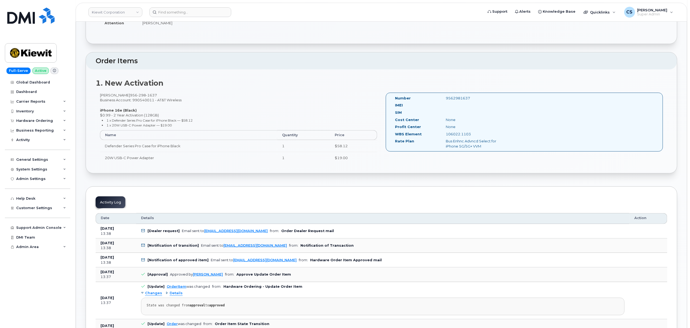
click at [461, 100] on div "9562981637" at bounding box center [477, 98] width 71 height 5
copy div "9562981637"
click at [199, 14] on input at bounding box center [190, 12] width 82 height 10
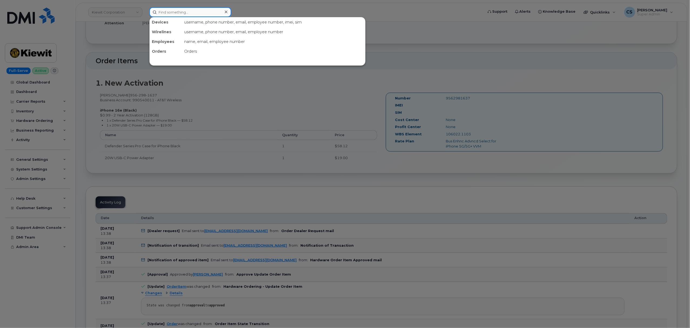
paste input "9562981637"
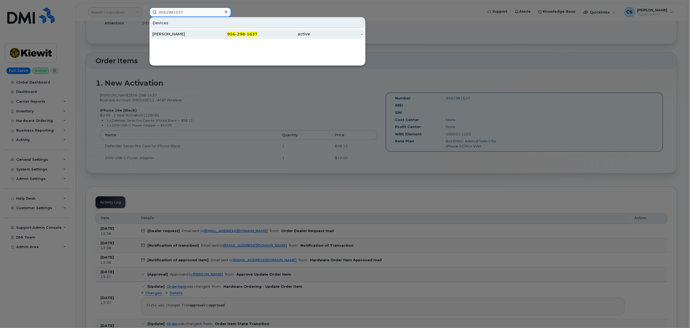
type input "9562981637"
click at [236, 33] on div "956 - 298 - 1637" at bounding box center [231, 33] width 53 height 5
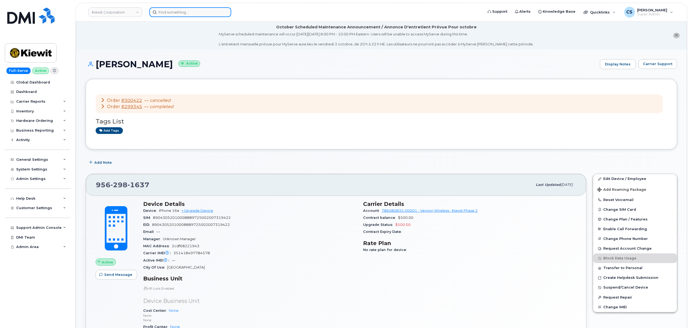
click at [192, 11] on input at bounding box center [190, 12] width 82 height 10
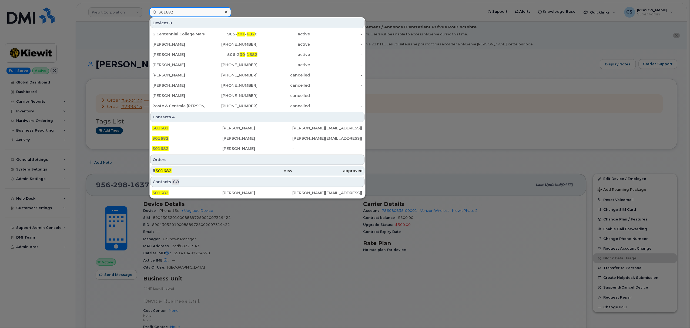
type input "301682"
click at [166, 171] on span "301682" at bounding box center [163, 170] width 16 height 5
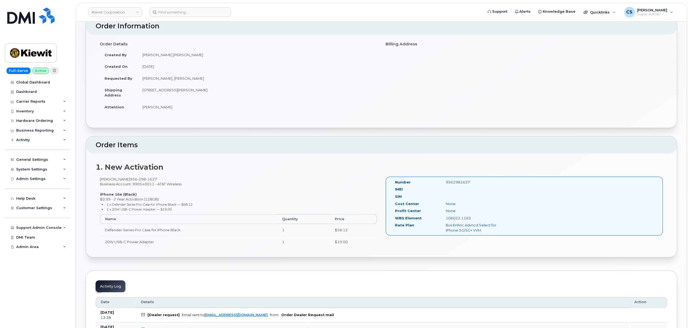
scroll to position [72, 0]
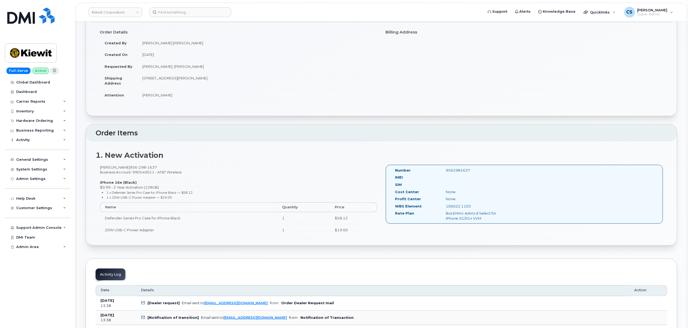
drag, startPoint x: 477, startPoint y: 207, endPoint x: 446, endPoint y: 208, distance: 31.6
click at [446, 208] on div "106022.1103" at bounding box center [477, 206] width 71 height 5
copy div "106022.1103"
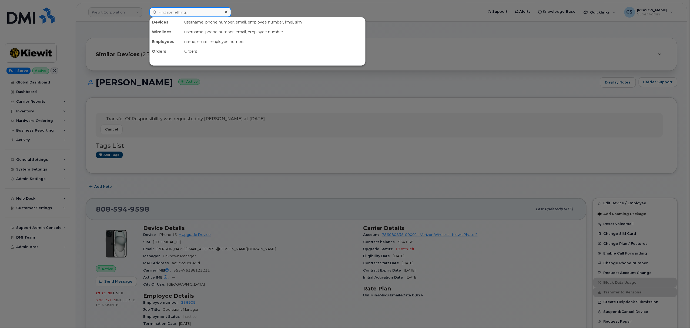
click at [172, 12] on input at bounding box center [190, 12] width 82 height 10
paste input "9562981637"
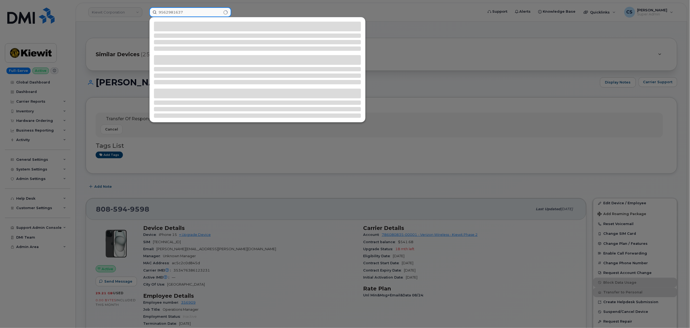
type input "9562981637"
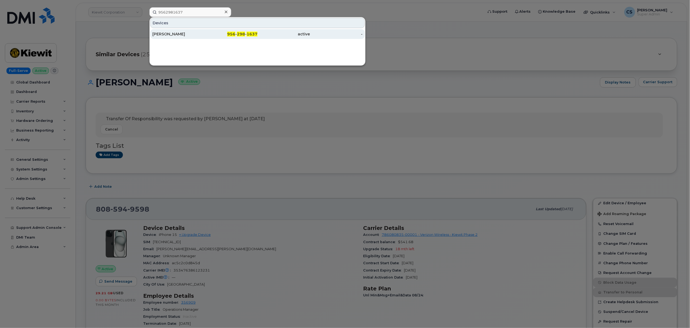
click at [244, 34] on span "298" at bounding box center [241, 34] width 8 height 5
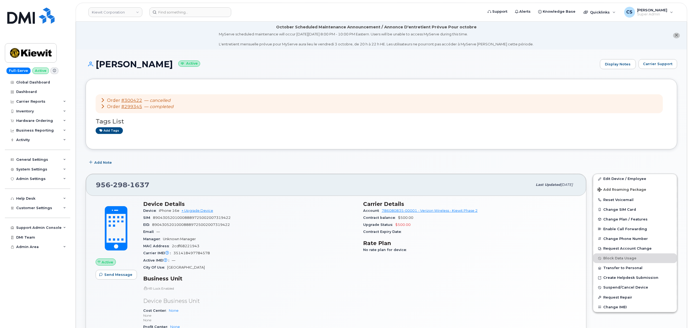
drag, startPoint x: 171, startPoint y: 63, endPoint x: 97, endPoint y: 59, distance: 73.6
click at [97, 59] on h1 "[PERSON_NAME] Active" at bounding box center [342, 63] width 512 height 9
copy h1 "[PERSON_NAME]"
drag, startPoint x: 382, startPoint y: 211, endPoint x: 404, endPoint y: 211, distance: 22.7
click at [404, 211] on div "Account 786080835-00001 - Verizon Wireless - [PERSON_NAME] Phase 2" at bounding box center [470, 210] width 214 height 7
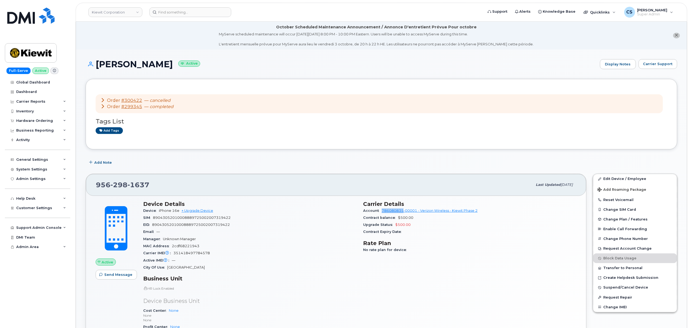
copy link "786080835"
